Goal: Find contact information: Find contact information

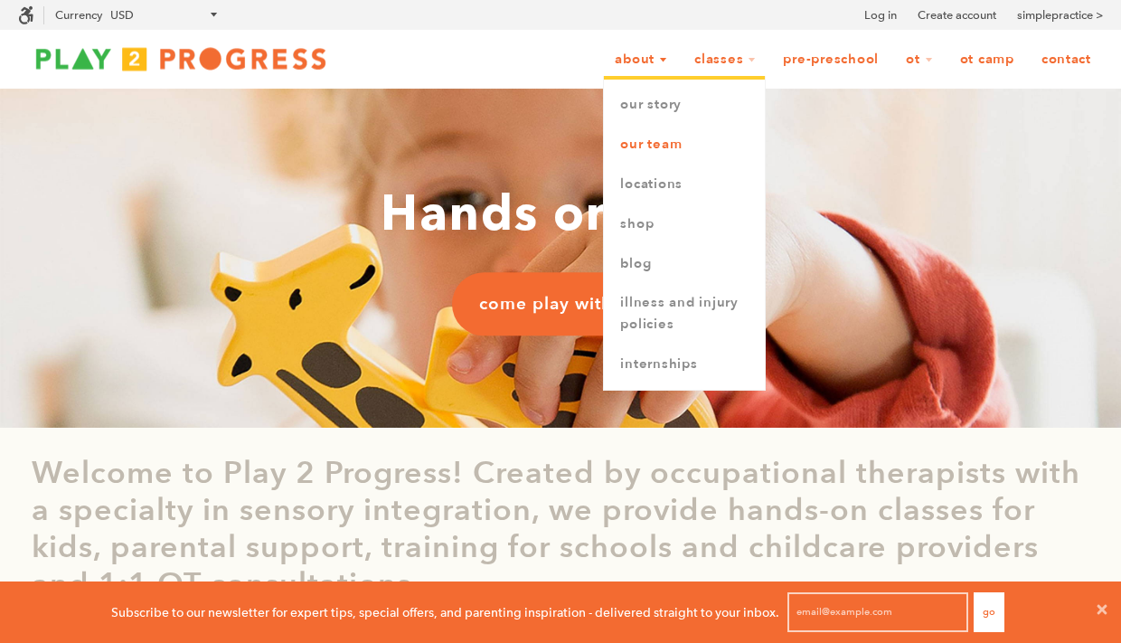
click at [646, 150] on link "Our Team" at bounding box center [684, 145] width 161 height 40
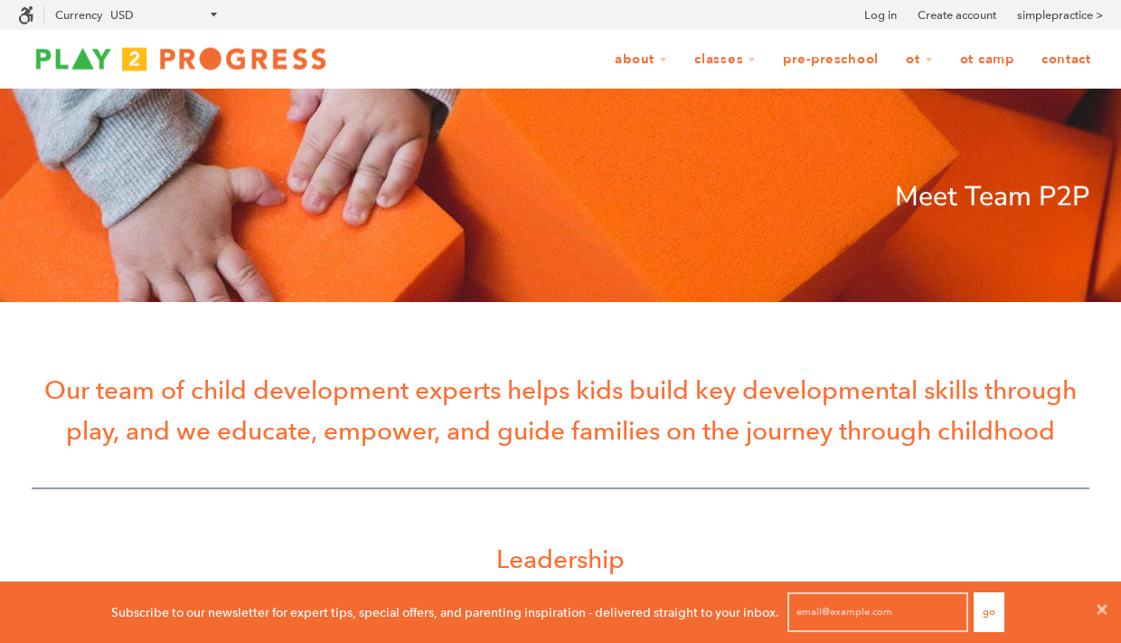
click at [1062, 60] on link "Contact" at bounding box center [1066, 60] width 73 height 34
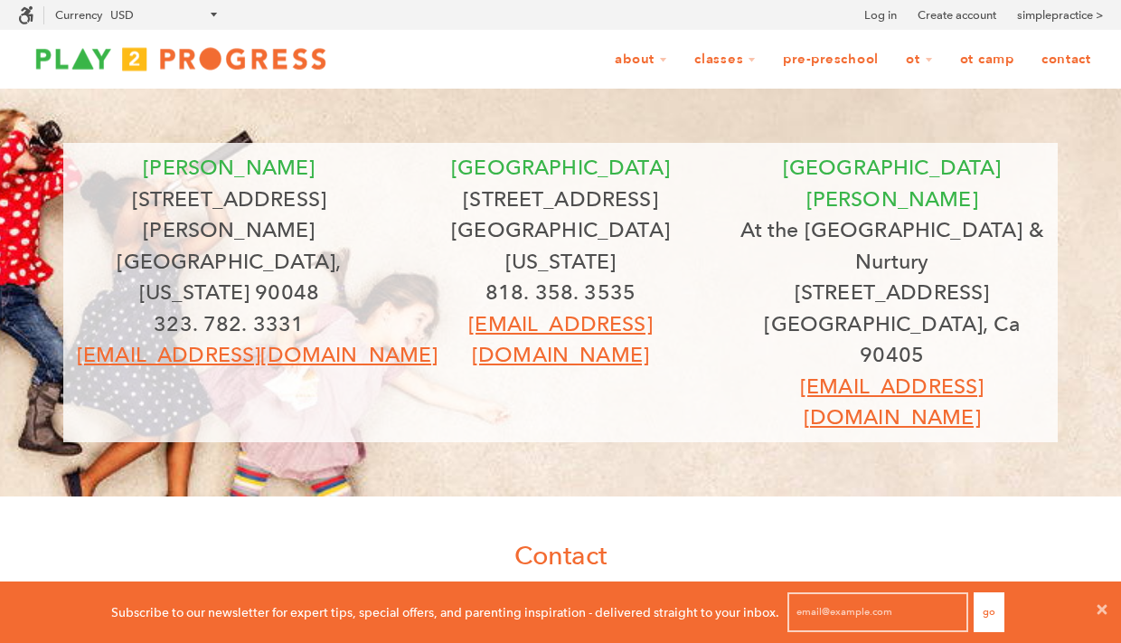
scroll to position [1, 1]
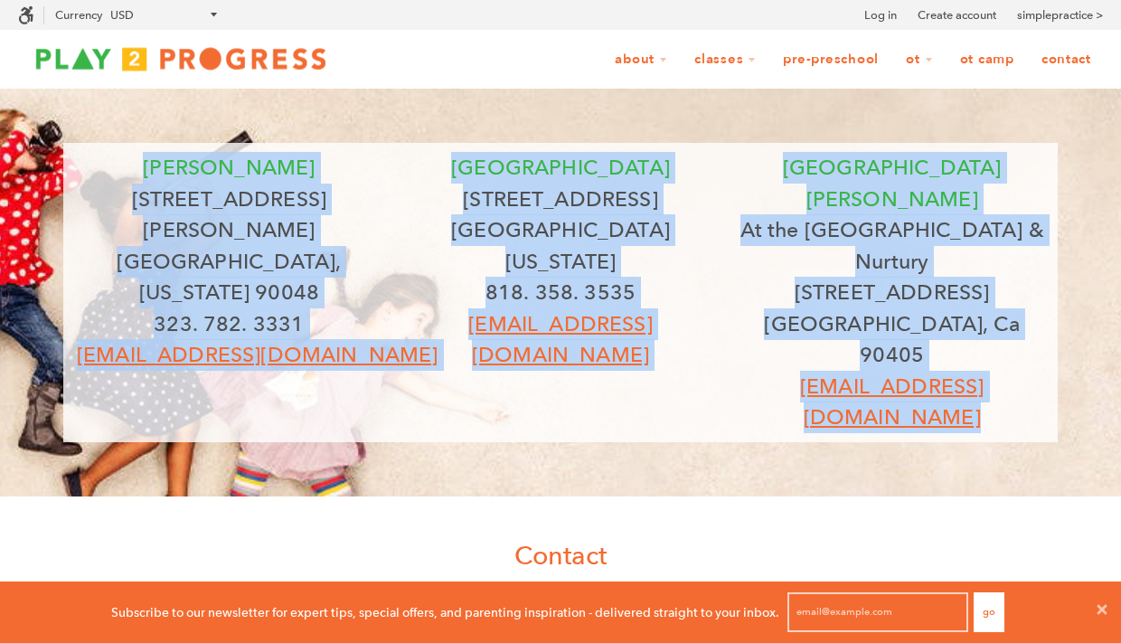
drag, startPoint x: 155, startPoint y: 161, endPoint x: 1064, endPoint y: 335, distance: 926.1
click at [1064, 335] on div "beverly 8323 Beverly Blvd Los Angeles, California 90048 323. 782. 3331 grow@pla…" at bounding box center [560, 293] width 1121 height 408
copy div "beverly 8323 Beverly Blvd Los Angeles, California 90048 323. 782. 3331 grow@pla…"
click at [356, 308] on p "323. 782. 3331" at bounding box center [229, 324] width 305 height 32
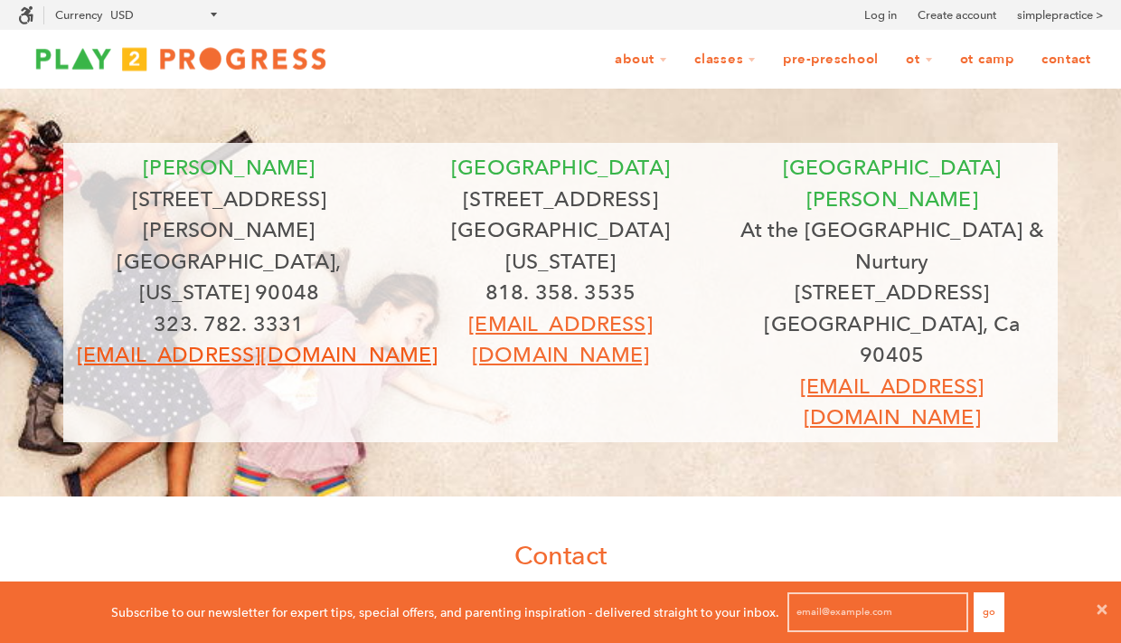
click at [326, 342] on nobr "grow@play2progress.com" at bounding box center [257, 354] width 361 height 25
drag, startPoint x: 358, startPoint y: 297, endPoint x: 103, endPoint y: 297, distance: 255.0
click at [103, 339] on p "grow@play2progress.com" at bounding box center [229, 355] width 305 height 32
copy nobr "grow@play2progress.com"
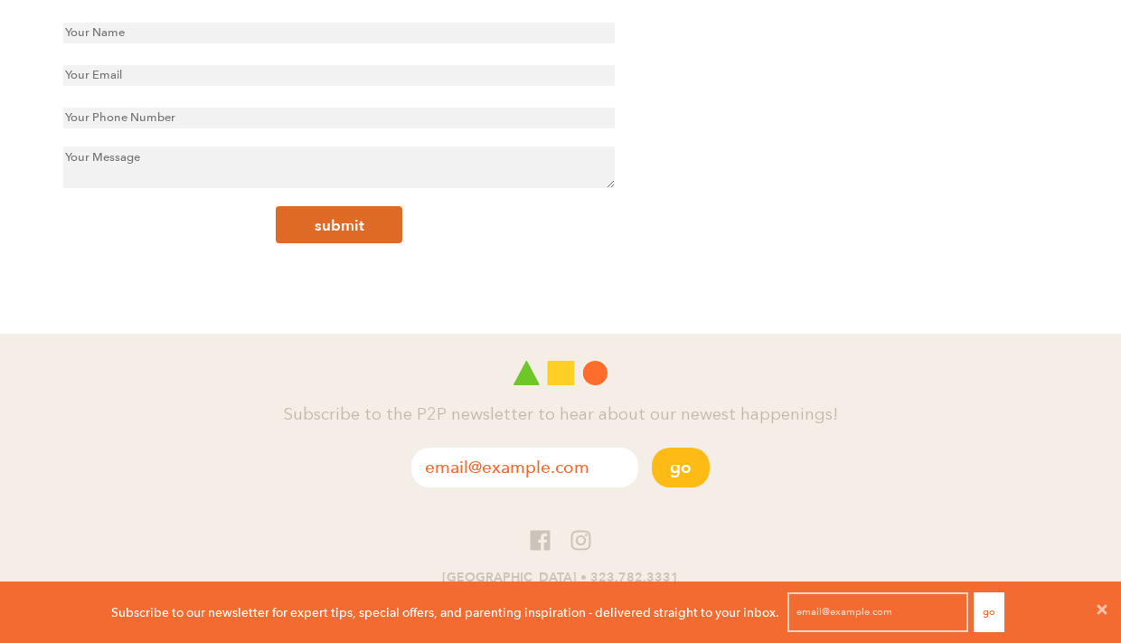
scroll to position [0, 0]
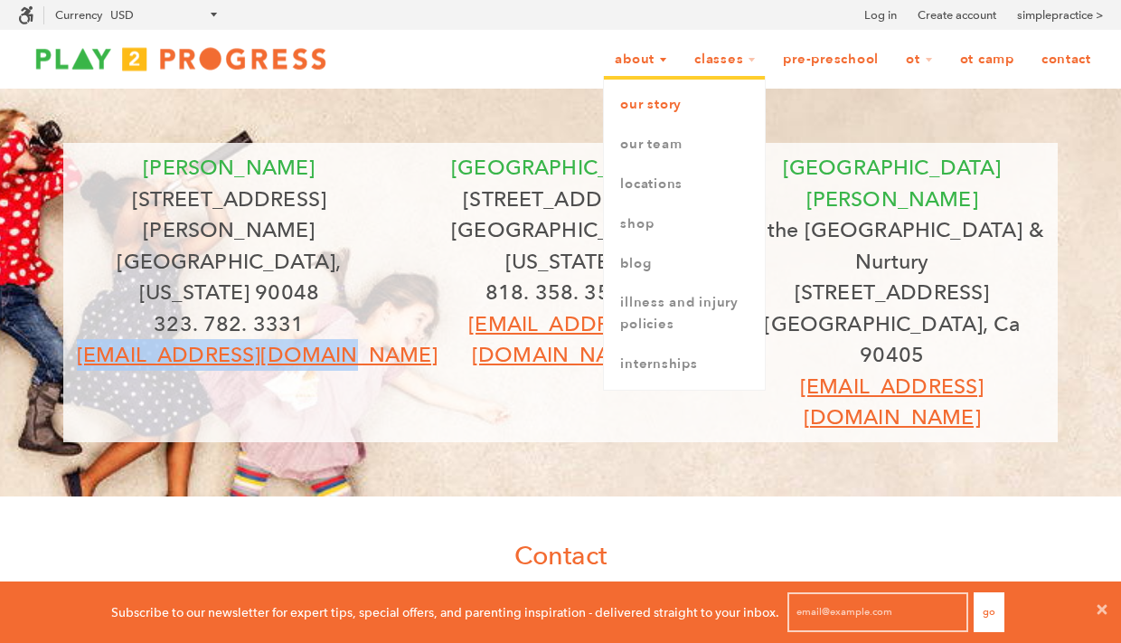
click at [635, 99] on link "Our Story" at bounding box center [684, 105] width 161 height 40
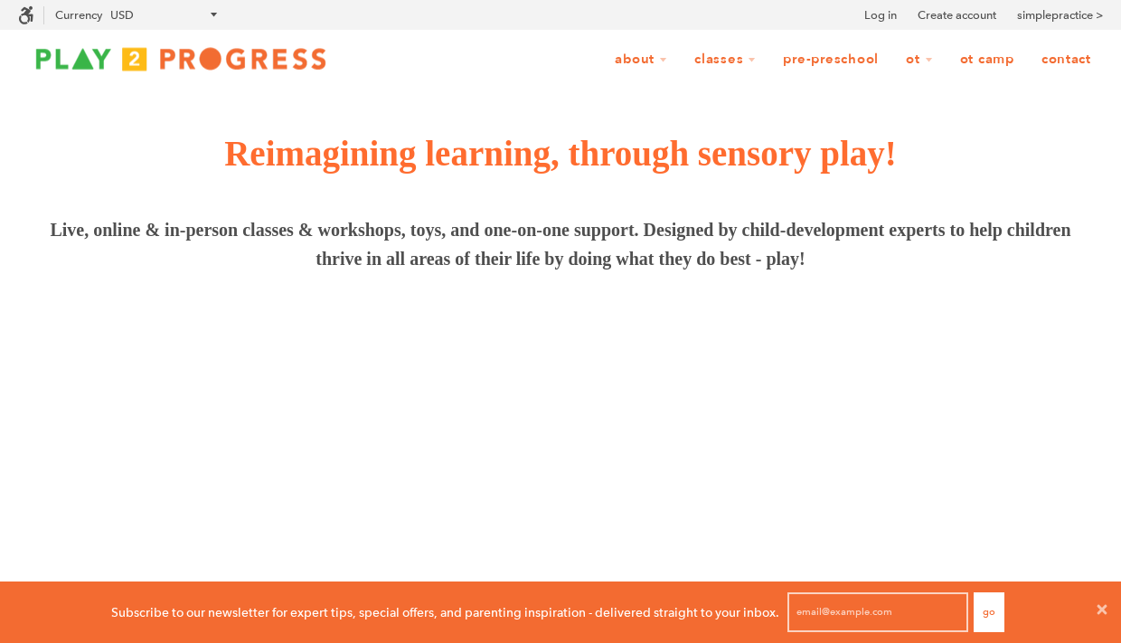
click at [420, 421] on img at bounding box center [560, 470] width 1121 height 306
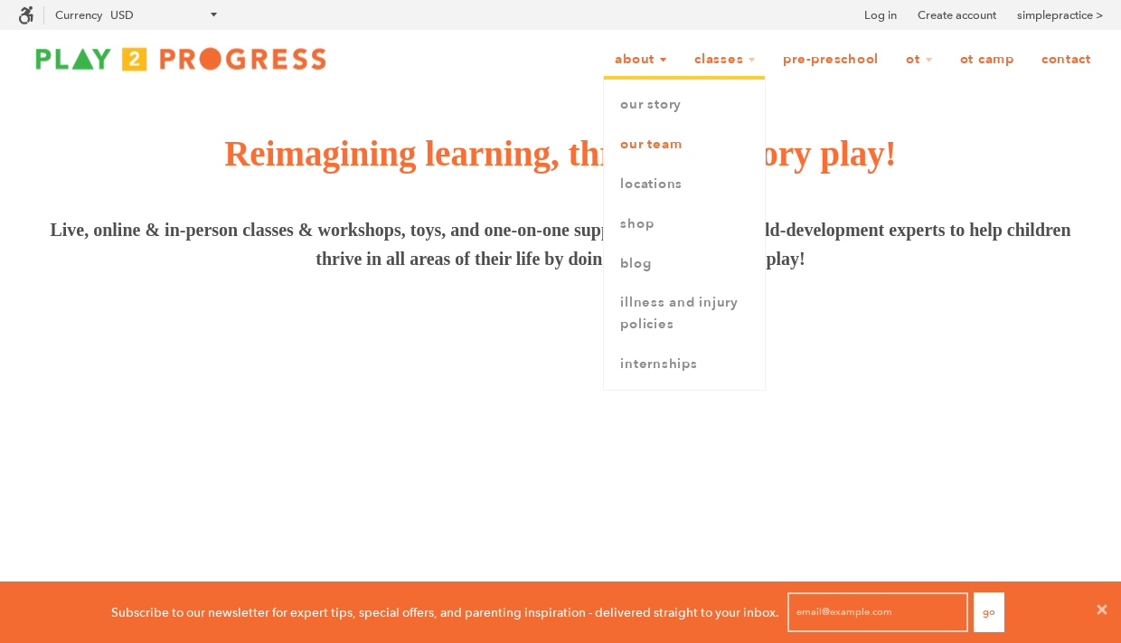
click at [629, 147] on link "Our Team" at bounding box center [684, 145] width 161 height 40
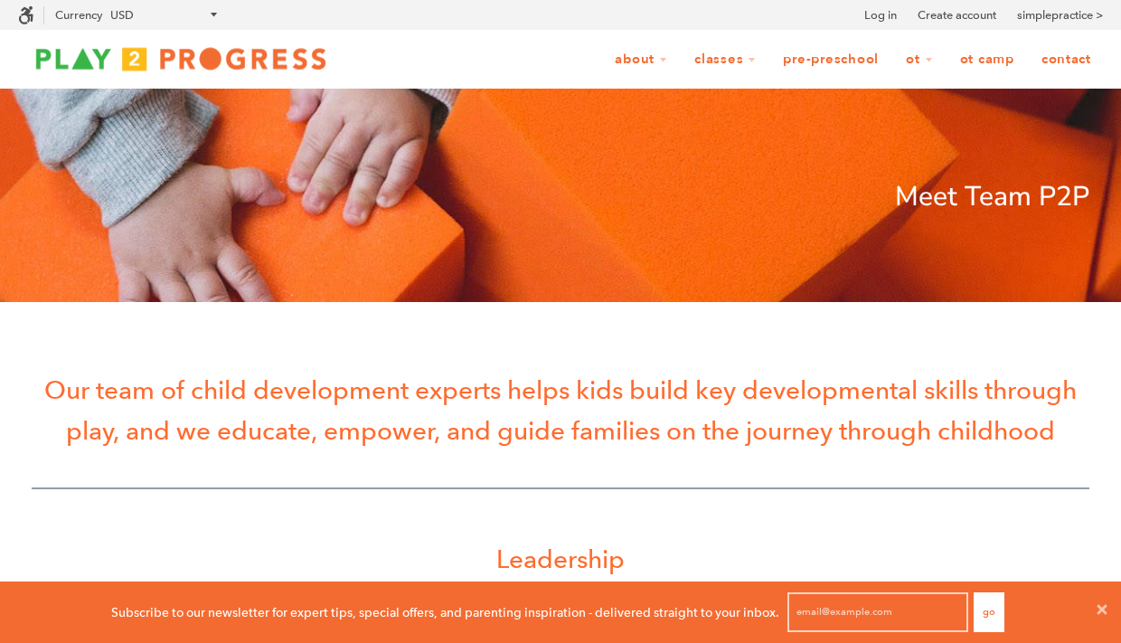
click at [848, 63] on link "Pre-Preschool" at bounding box center [830, 60] width 119 height 34
